Goal: Task Accomplishment & Management: Use online tool/utility

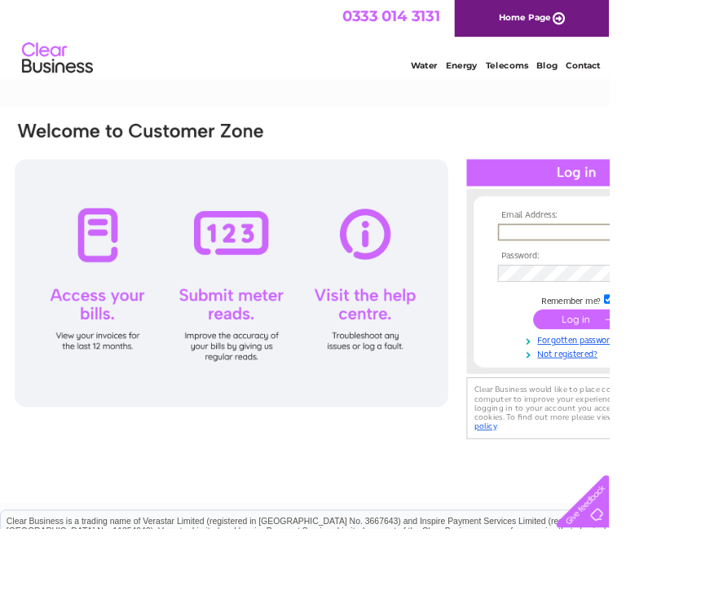
click at [700, 258] on input "text" at bounding box center [657, 267] width 169 height 20
type input "alicatscattery@outlook.com"
click at [663, 368] on input "submit" at bounding box center [664, 367] width 100 height 23
click at [671, 367] on input "submit" at bounding box center [664, 365] width 100 height 23
click at [680, 372] on input "submit" at bounding box center [664, 365] width 100 height 23
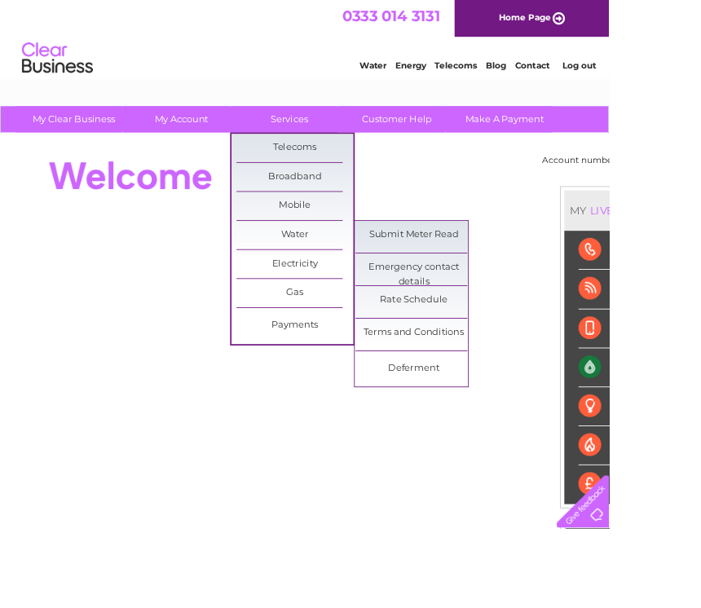
click at [485, 275] on link "Submit Meter Read" at bounding box center [476, 270] width 134 height 33
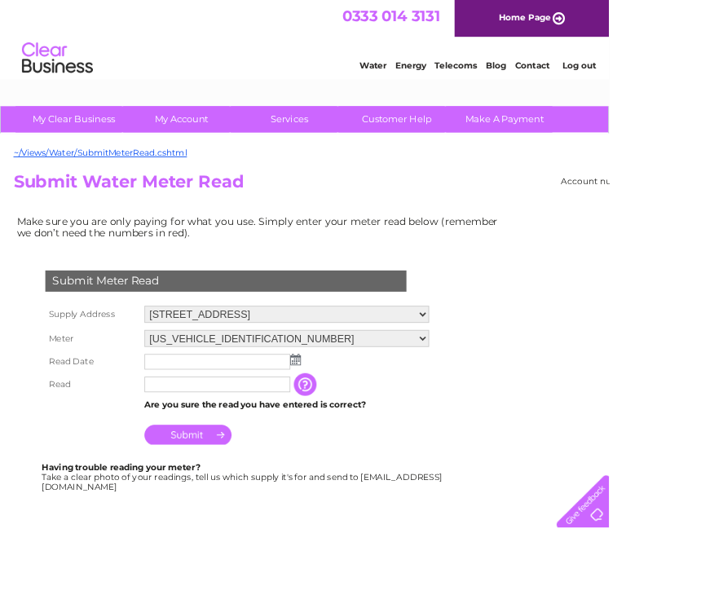
click at [355, 411] on td at bounding box center [330, 416] width 336 height 26
click at [289, 415] on input "text" at bounding box center [250, 416] width 168 height 18
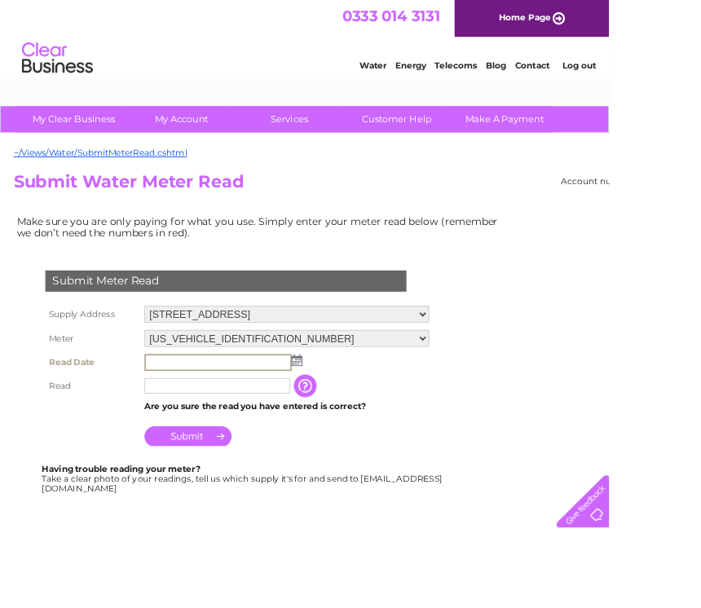
click at [345, 415] on img at bounding box center [342, 414] width 12 height 13
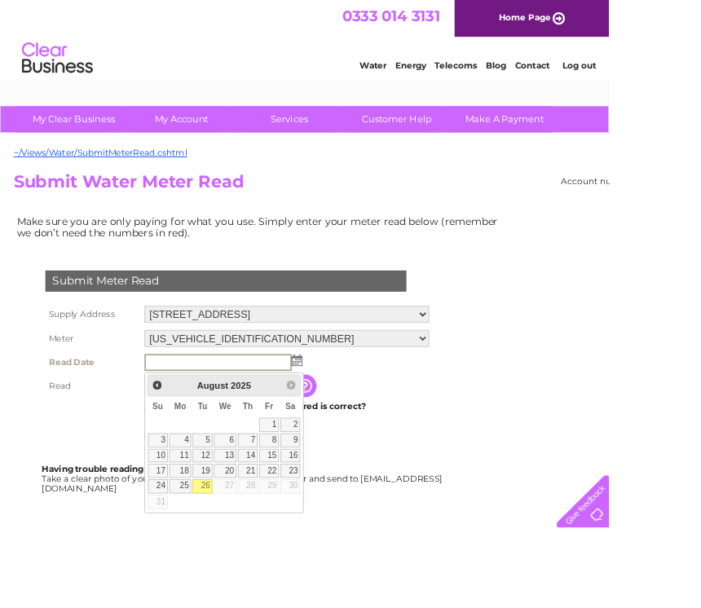
click at [240, 561] on link "26" at bounding box center [233, 560] width 23 height 16
type input "2025/08/26"
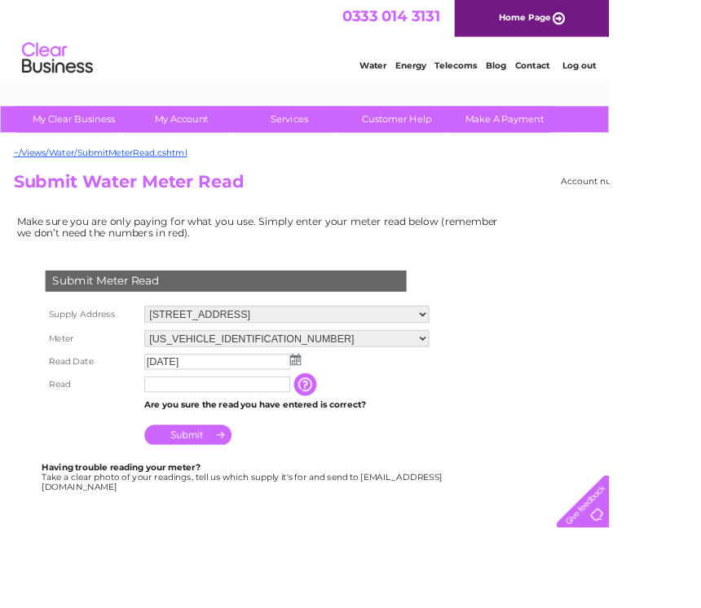
click at [286, 440] on input "text" at bounding box center [250, 442] width 168 height 18
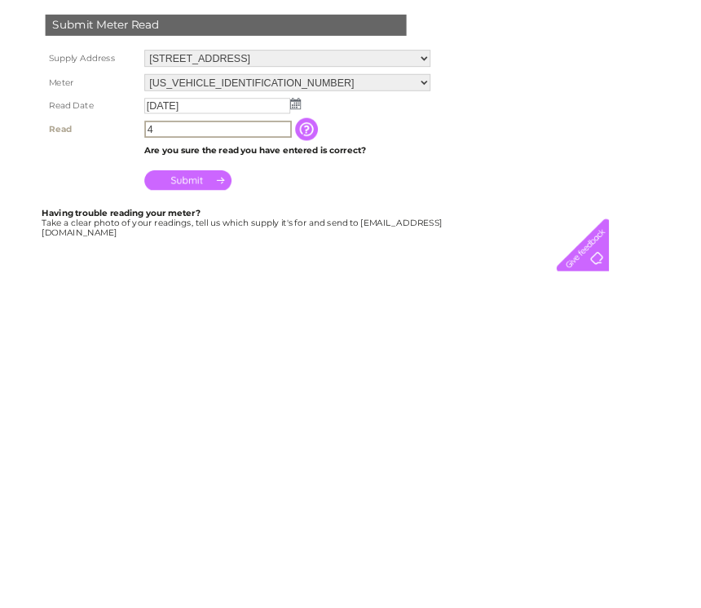
type input "4"
click at [240, 491] on input "Submit" at bounding box center [216, 502] width 100 height 23
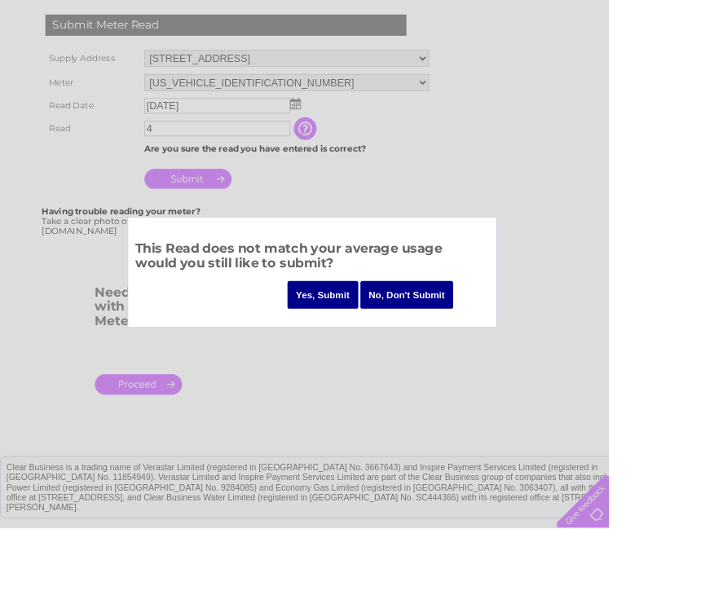
click at [374, 343] on input "Yes, Submit" at bounding box center [371, 339] width 81 height 32
